Goal: Transaction & Acquisition: Obtain resource

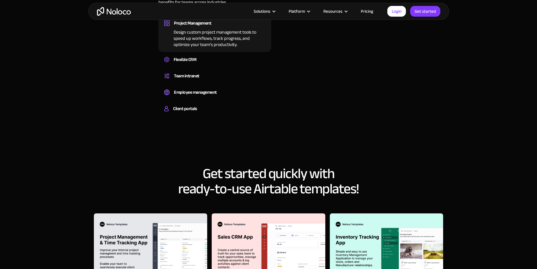
scroll to position [592, 0]
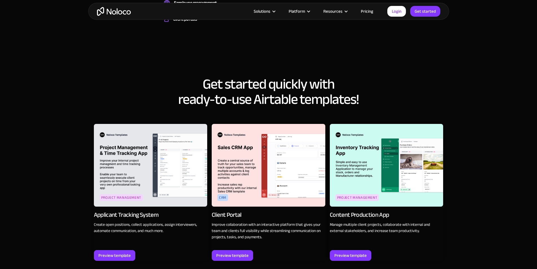
click at [150, 156] on img at bounding box center [151, 165] width 114 height 83
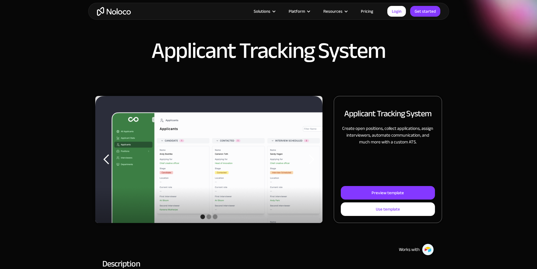
scroll to position [28, 0]
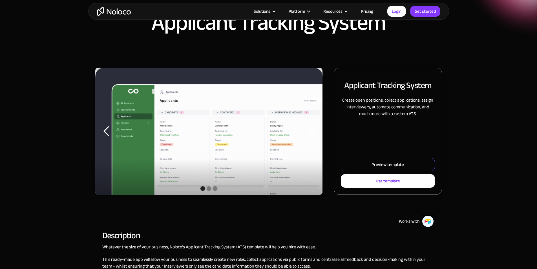
click at [352, 171] on link "Preview template" at bounding box center [388, 165] width 94 height 14
